Goal: Task Accomplishment & Management: Complete application form

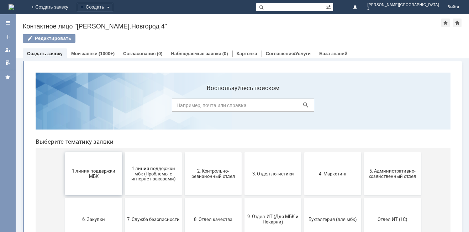
click at [68, 173] on span "1 линия поддержки МБК" at bounding box center [93, 173] width 53 height 11
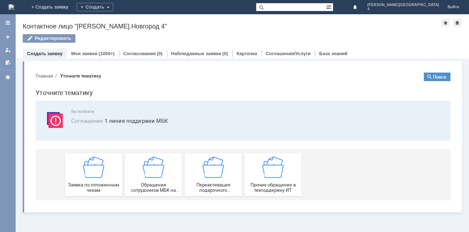
drag, startPoint x: 38, startPoint y: 214, endPoint x: 24, endPoint y: 135, distance: 80.3
click at [38, 214] on div "Витрина услуг" at bounding box center [242, 136] width 453 height 157
click at [87, 177] on img at bounding box center [93, 167] width 21 height 21
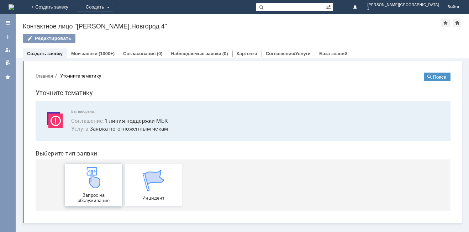
click at [90, 177] on img at bounding box center [93, 177] width 21 height 21
click at [105, 162] on div "Запрос на обслуживание Инцидент" at bounding box center [244, 184] width 359 height 51
click at [102, 173] on img at bounding box center [93, 177] width 21 height 21
click at [117, 169] on div "Запрос на обслуживание" at bounding box center [93, 185] width 53 height 36
click at [106, 166] on link "Запрос на обслуживание" at bounding box center [93, 185] width 57 height 43
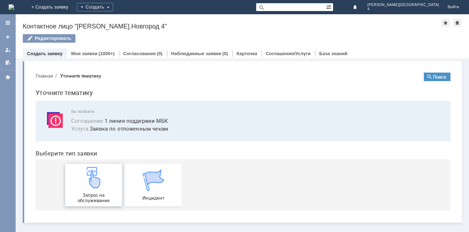
click at [108, 175] on div "Запрос на обслуживание" at bounding box center [93, 185] width 53 height 36
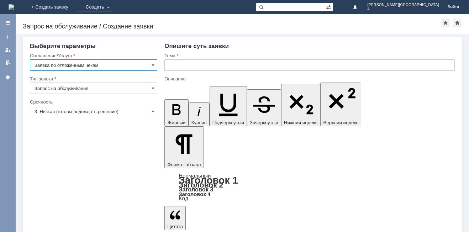
click at [84, 87] on input "Запрос на обслуживание" at bounding box center [93, 88] width 127 height 11
type input "Запрос на обслуживание"
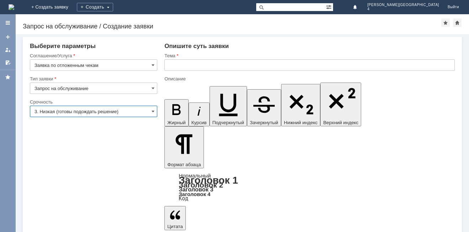
click at [128, 107] on input "3. Низкая (готовы подождать решение)" at bounding box center [93, 111] width 127 height 11
drag, startPoint x: 152, startPoint y: 180, endPoint x: 168, endPoint y: 150, distance: 34.4
type input "3. Низкая (готовы подождать решение)"
click at [177, 58] on div "Тема" at bounding box center [308, 55] width 289 height 5
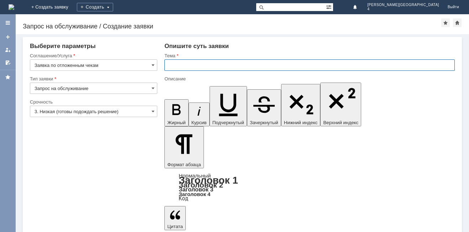
click at [182, 70] on input "text" at bounding box center [309, 64] width 290 height 11
type input "отложенный чек"
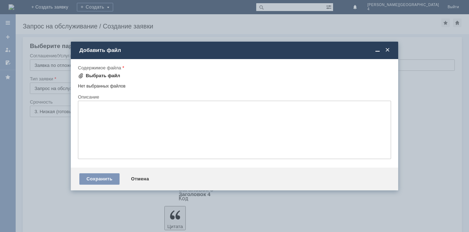
click at [108, 74] on div "Выбрать файл" at bounding box center [103, 76] width 35 height 6
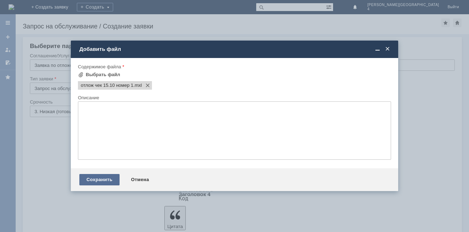
click at [90, 182] on div "Сохранить" at bounding box center [99, 179] width 40 height 11
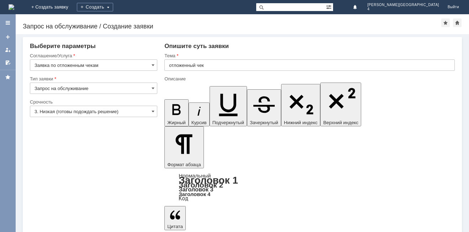
click at [228, 59] on div "Тема" at bounding box center [309, 56] width 290 height 7
click at [228, 62] on input "text" at bounding box center [309, 64] width 290 height 11
drag, startPoint x: 228, startPoint y: 62, endPoint x: 229, endPoint y: 85, distance: 23.5
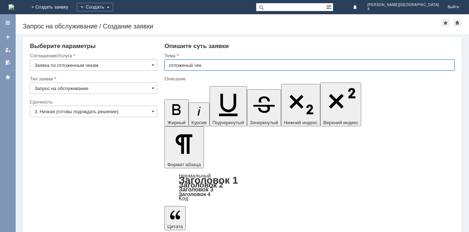
type input "отложеный чек"
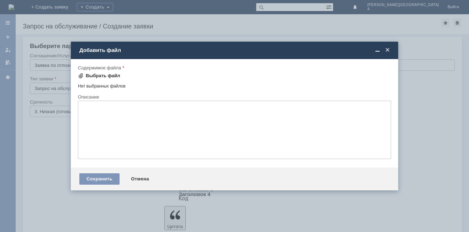
click at [109, 75] on div "Выбрать файл" at bounding box center [103, 76] width 35 height 6
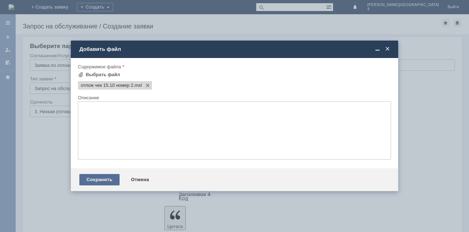
click at [93, 176] on div "Сохранить" at bounding box center [99, 179] width 40 height 11
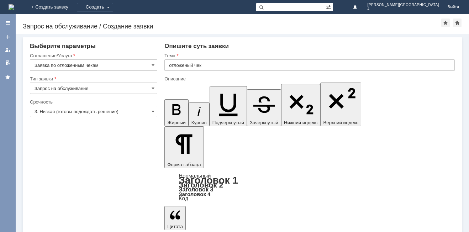
drag, startPoint x: 194, startPoint y: 57, endPoint x: 200, endPoint y: 63, distance: 8.1
click at [196, 59] on div "Тема" at bounding box center [309, 56] width 290 height 7
click at [200, 63] on input "text" at bounding box center [309, 64] width 290 height 11
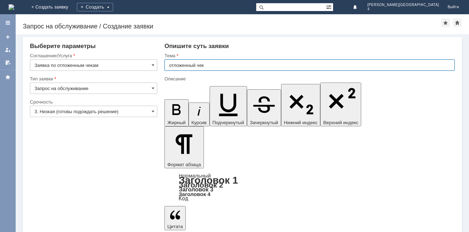
type input "отложенный чек"
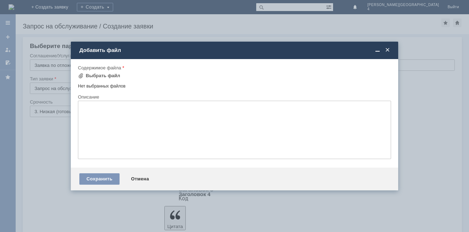
click at [109, 83] on div "Нет выбранных файлов" at bounding box center [234, 85] width 313 height 8
click at [113, 73] on div "Выбрать файл" at bounding box center [103, 76] width 35 height 6
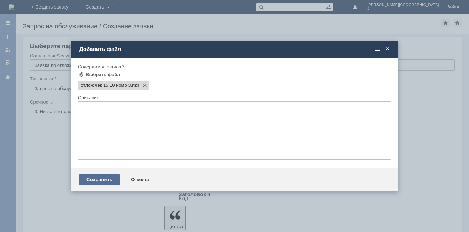
click at [93, 180] on div "Сохранить" at bounding box center [99, 179] width 40 height 11
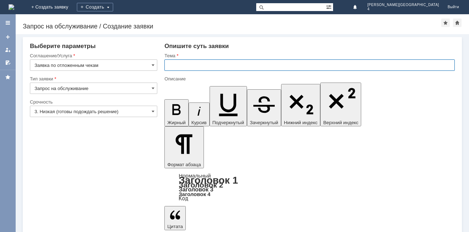
click at [181, 63] on input "text" at bounding box center [309, 64] width 290 height 11
type input "отложенный чек"
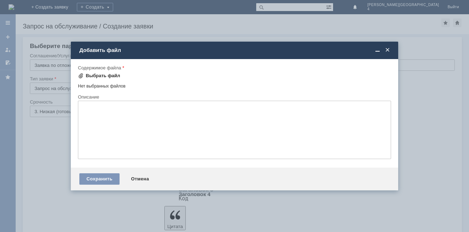
click at [110, 79] on div "Выбрать файл" at bounding box center [99, 76] width 42 height 9
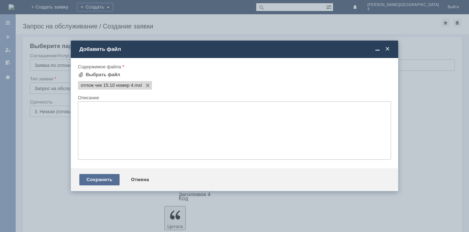
click at [109, 181] on div "Сохранить" at bounding box center [99, 179] width 40 height 11
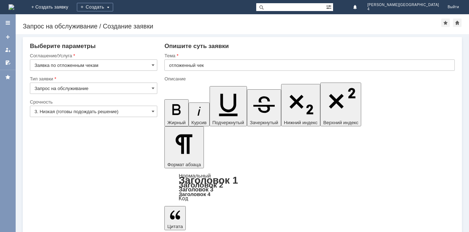
click at [199, 54] on div "Тема" at bounding box center [308, 55] width 289 height 5
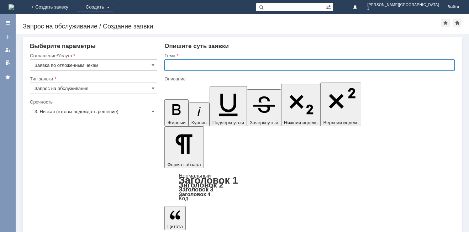
click at [202, 60] on input "text" at bounding box center [309, 64] width 290 height 11
type input "отложенный чек"
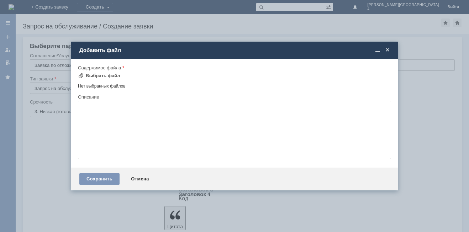
click at [120, 76] on td "Выбрать файл" at bounding box center [101, 76] width 47 height 9
click at [100, 71] on div "Содержимое файла Выбрать файл Нет выбранных файлов Перетащите файлы сюда" at bounding box center [234, 79] width 313 height 29
click at [114, 75] on div "Выбрать файл" at bounding box center [103, 76] width 35 height 6
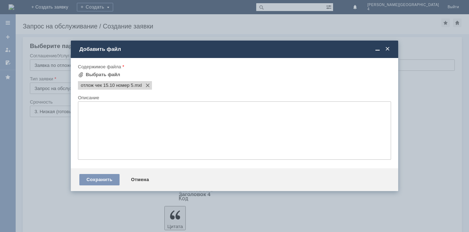
click at [79, 183] on div "Сохранить Отмена" at bounding box center [234, 179] width 327 height 23
drag, startPoint x: 86, startPoint y: 180, endPoint x: 102, endPoint y: 5, distance: 176.1
click at [86, 180] on div "Сохранить" at bounding box center [99, 179] width 40 height 11
